Goal: Task Accomplishment & Management: Use online tool/utility

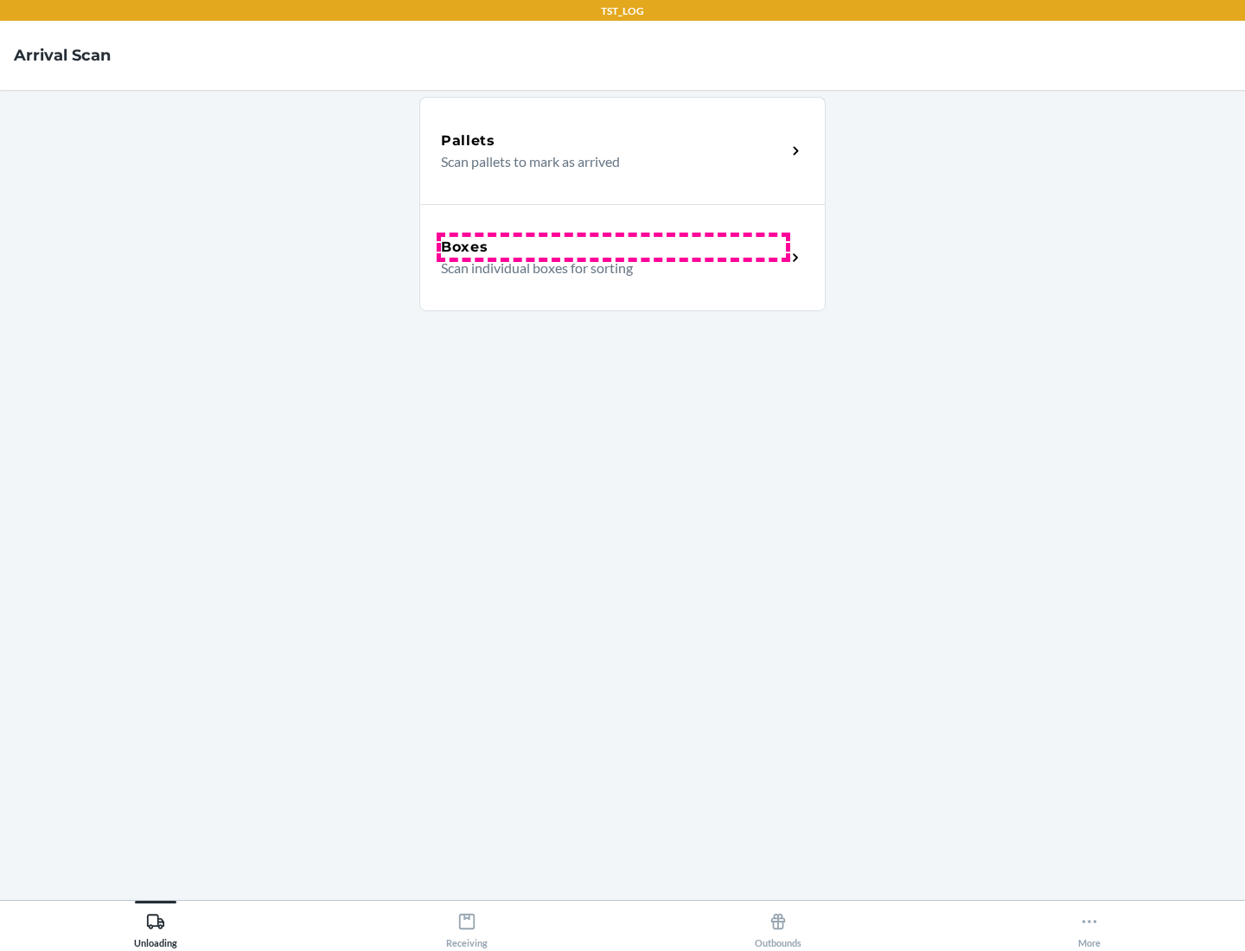
click at [613, 247] on div "Boxes" at bounding box center [613, 247] width 345 height 21
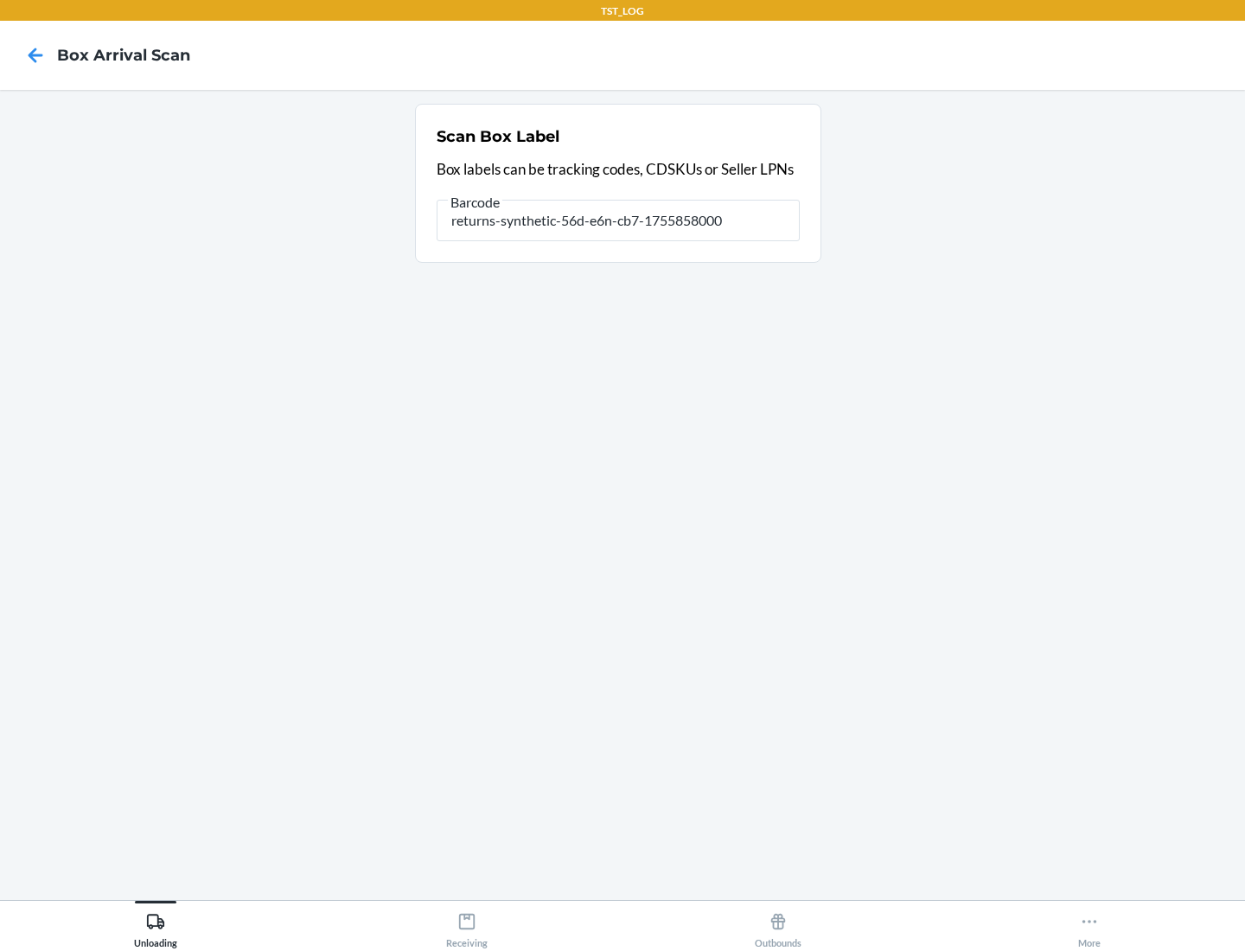
type input "returns-synthetic-56d-e6n-cb7-1755858000"
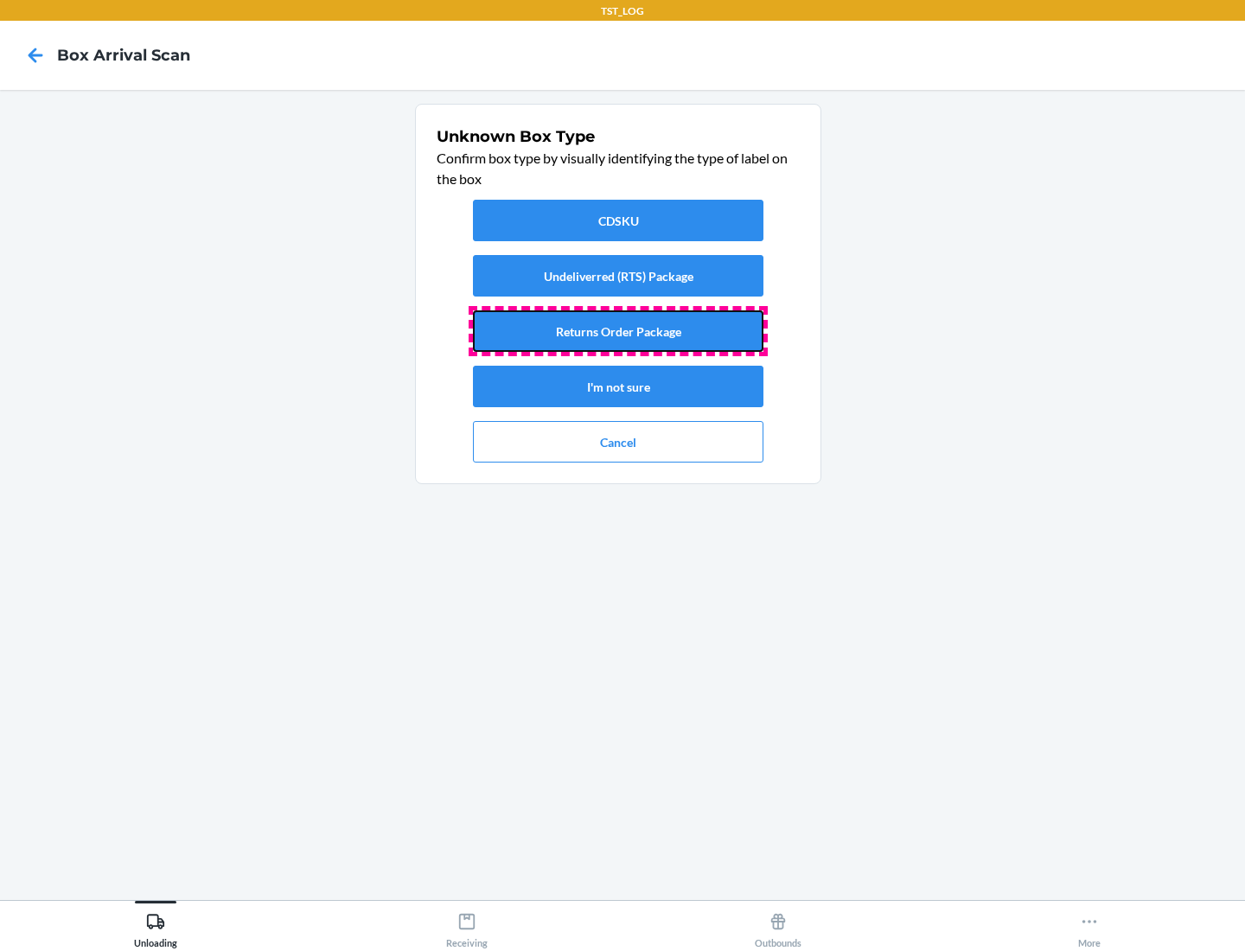
click at [618, 331] on button "Returns Order Package" at bounding box center [618, 330] width 290 height 41
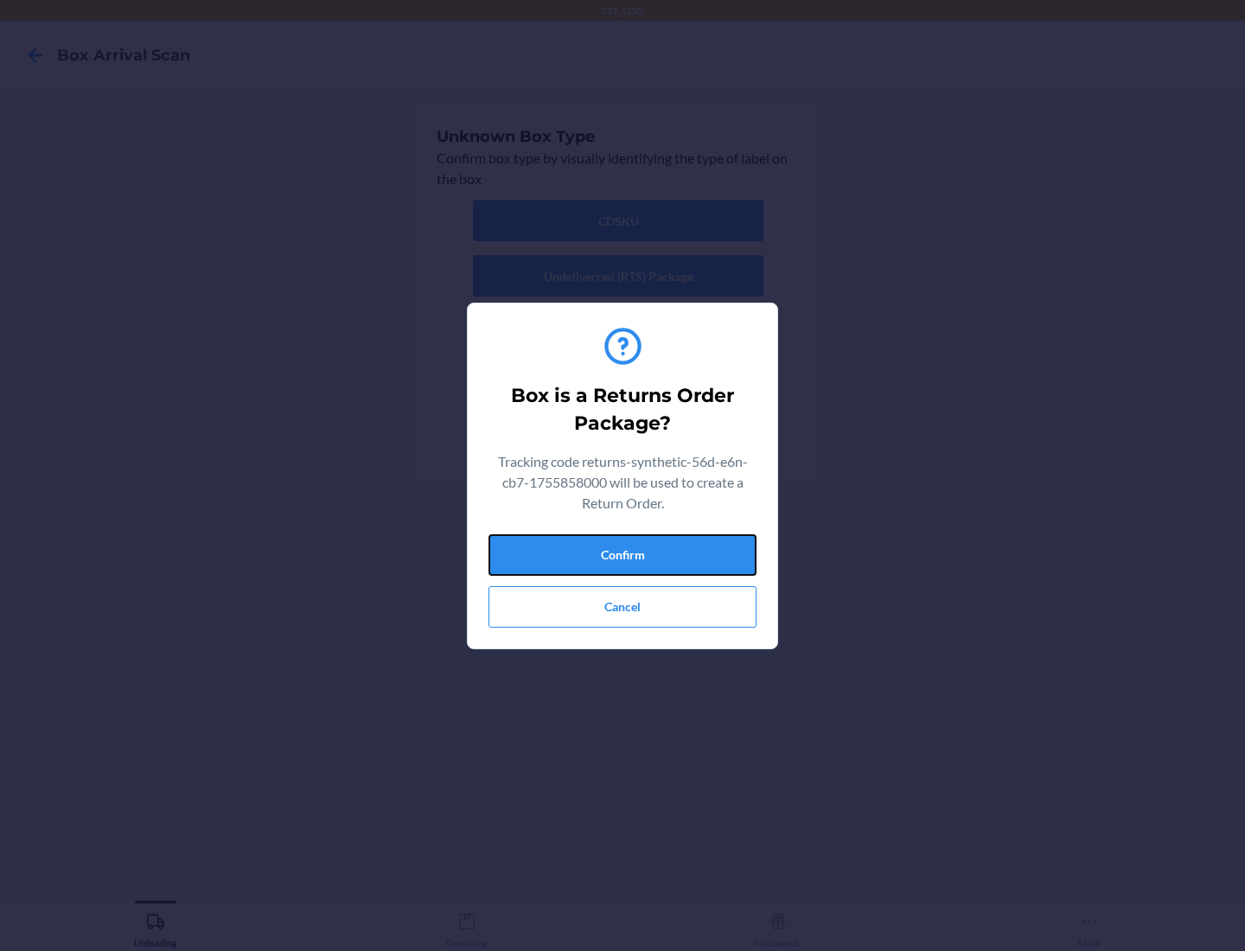
click at [622, 554] on button "Confirm" at bounding box center [622, 554] width 268 height 41
